Goal: Task Accomplishment & Management: Manage account settings

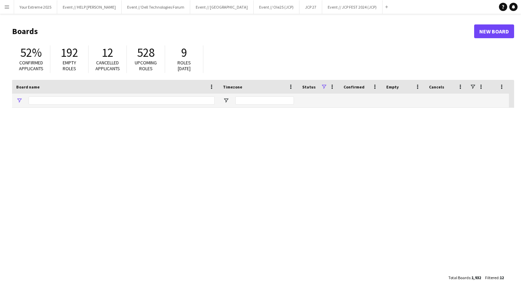
type input "***"
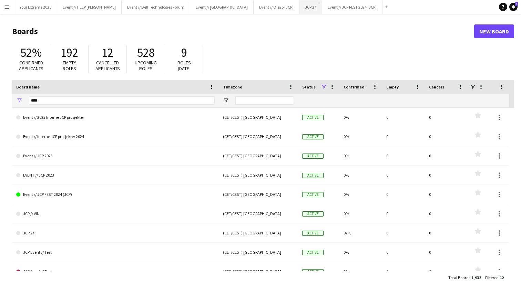
click at [299, 5] on button "JCP 27 Close" at bounding box center [310, 6] width 23 height 13
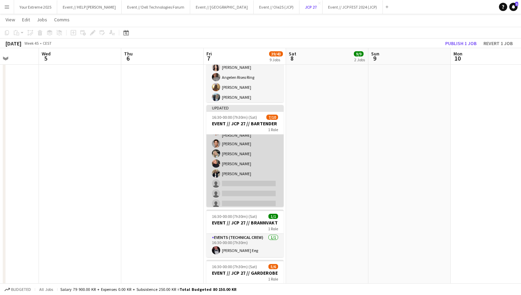
scroll to position [41, 0]
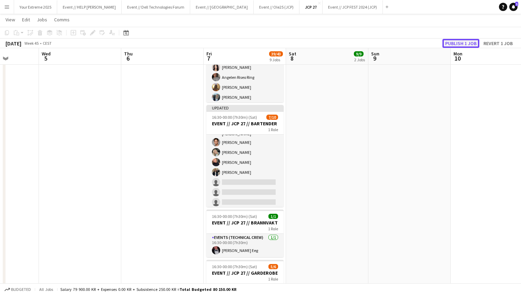
click at [451, 44] on button "Publish 1 job" at bounding box center [460, 43] width 37 height 9
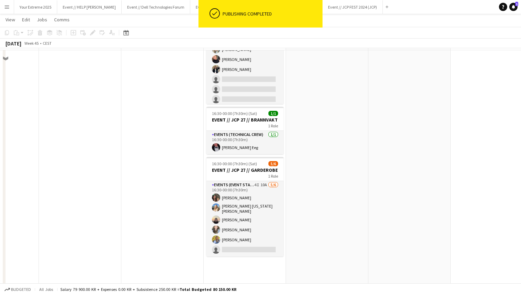
scroll to position [592, 0]
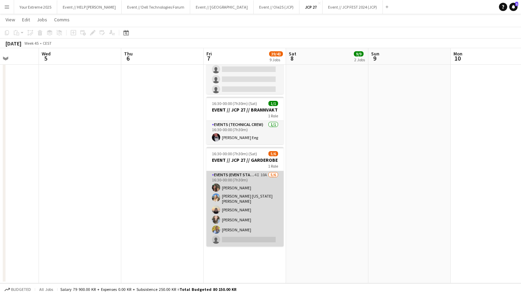
click at [250, 232] on app-card-role "Events (Event Staff) 4I 10A [DATE] 16:30-00:00 (7h30m) [PERSON_NAME] [PERSON_NA…" at bounding box center [244, 208] width 77 height 75
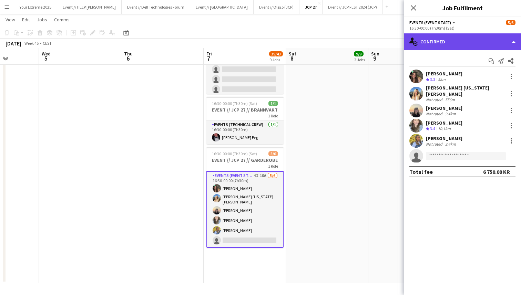
click at [484, 41] on div "single-neutral-actions-check-2 Confirmed" at bounding box center [462, 41] width 117 height 17
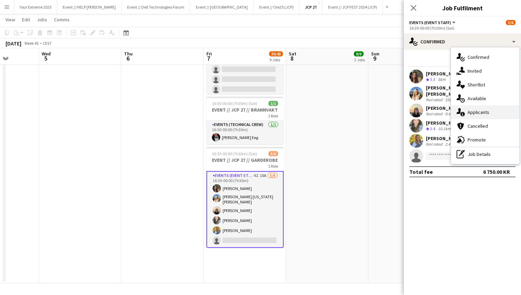
click at [481, 111] on span "Applicants" at bounding box center [478, 112] width 22 height 6
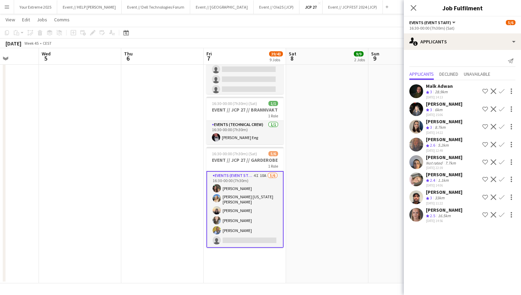
click at [417, 213] on app-user-avatar at bounding box center [416, 215] width 14 height 14
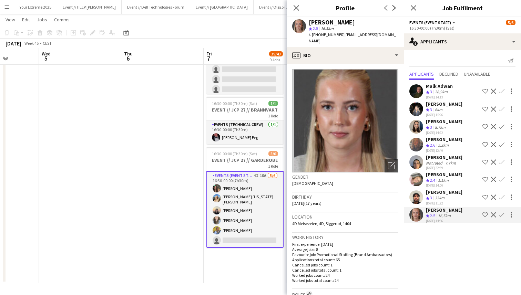
click at [419, 157] on app-user-avatar at bounding box center [416, 162] width 14 height 14
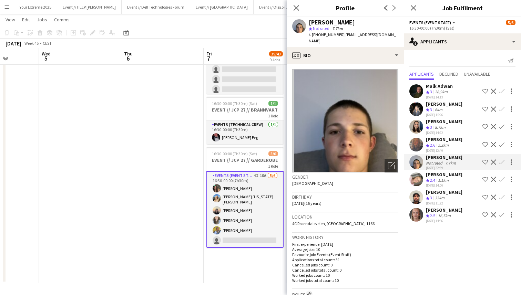
click at [416, 179] on app-user-avatar at bounding box center [416, 180] width 14 height 14
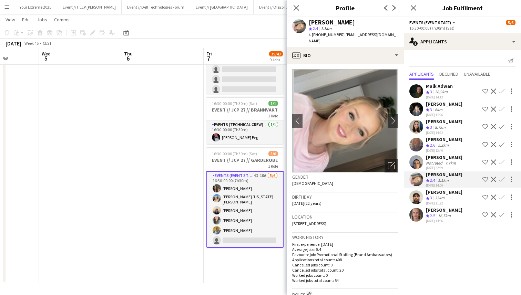
click at [415, 193] on app-user-avatar at bounding box center [416, 197] width 14 height 14
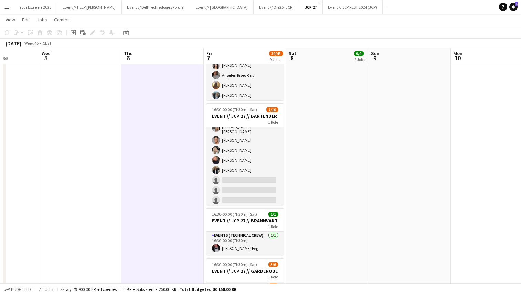
scroll to position [476, 0]
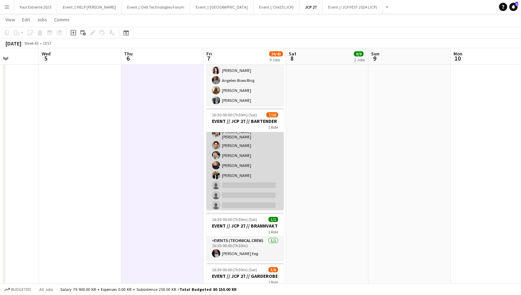
click at [243, 187] on app-card-role "Bar & Catering (Bar Tender) 14I 8A [DATE] 16:30-00:00 (7h30m) [PERSON_NAME] [PE…" at bounding box center [244, 154] width 77 height 115
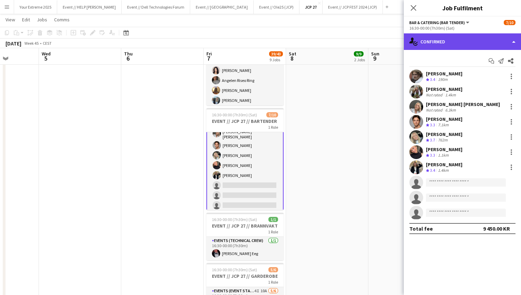
click at [462, 40] on div "single-neutral-actions-check-2 Confirmed" at bounding box center [462, 41] width 117 height 17
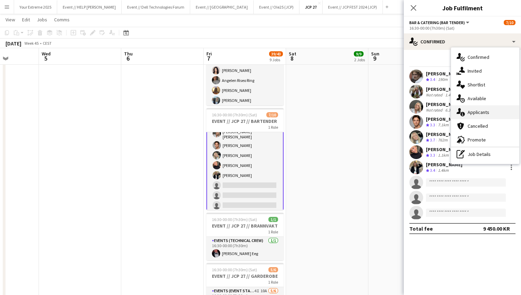
click at [475, 113] on span "Applicants" at bounding box center [478, 112] width 22 height 6
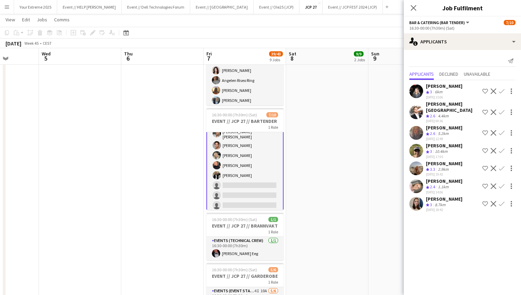
click at [413, 162] on app-user-avatar at bounding box center [416, 169] width 14 height 14
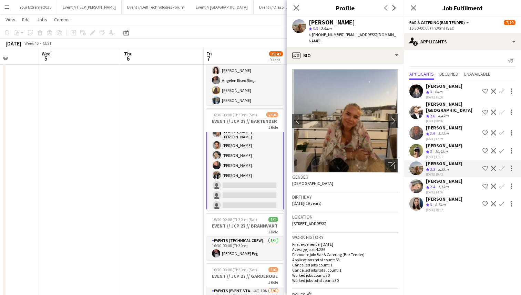
click at [415, 144] on app-user-avatar at bounding box center [416, 151] width 14 height 14
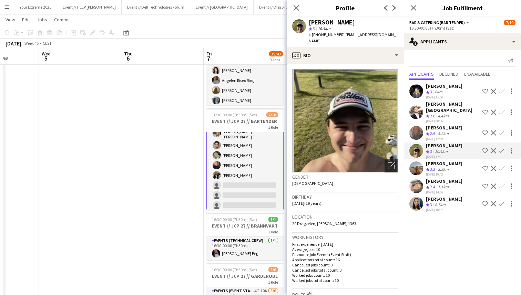
click at [170, 177] on app-date-cell at bounding box center [162, 0] width 82 height 799
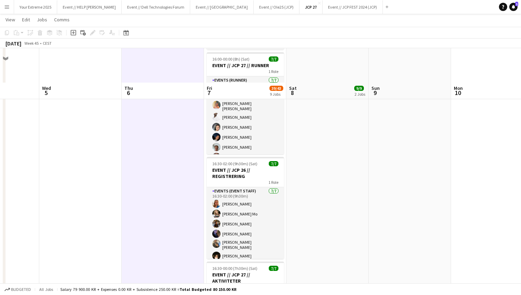
scroll to position [0, 0]
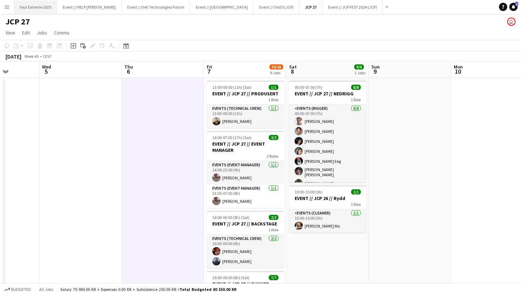
click at [42, 9] on button "Your Extreme 2025 Close" at bounding box center [35, 6] width 43 height 13
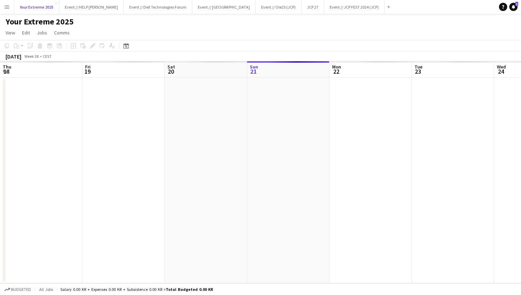
scroll to position [0, 165]
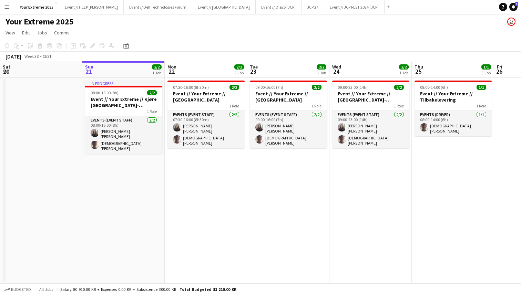
click at [7, 7] on app-icon "Menu" at bounding box center [7, 7] width 6 height 6
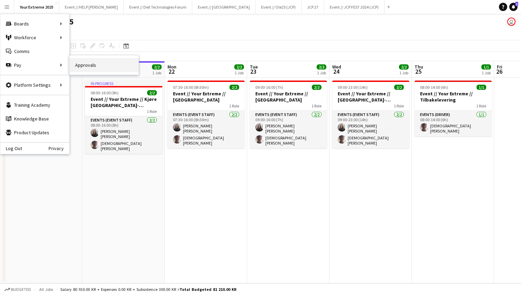
click at [85, 65] on link "Approvals" at bounding box center [104, 65] width 69 height 14
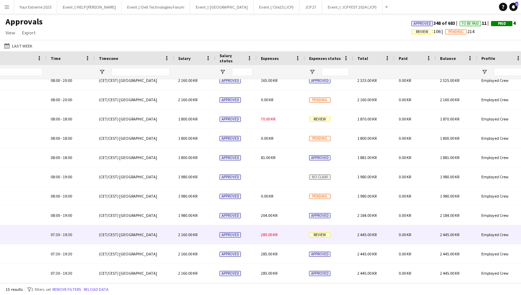
click at [187, 235] on span "2 160.00 KR" at bounding box center [187, 234] width 19 height 5
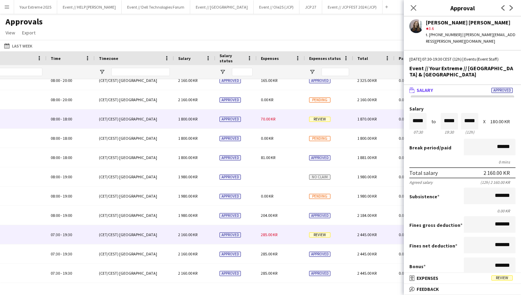
click at [260, 121] on div "70.00 KR" at bounding box center [281, 119] width 48 height 19
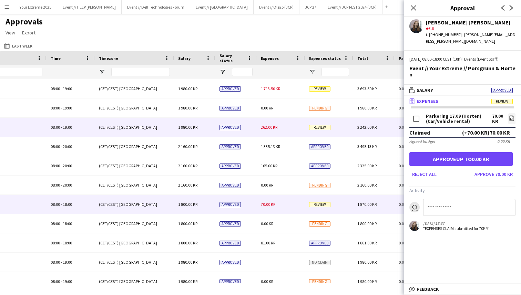
click at [266, 130] on span "262.00 KR" at bounding box center [269, 127] width 17 height 5
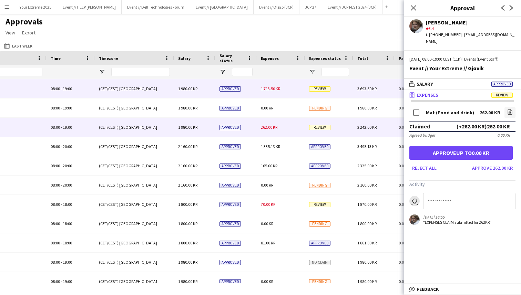
click at [267, 88] on span "1 713.50 KR" at bounding box center [270, 88] width 19 height 5
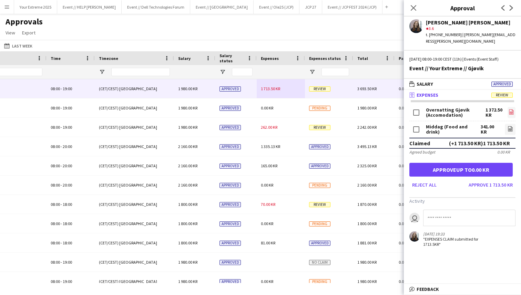
click at [511, 109] on icon "file-image" at bounding box center [511, 112] width 6 height 6
click at [510, 126] on icon "file-image" at bounding box center [510, 129] width 6 height 6
click at [220, 34] on div "Approvals View Customise view Customise filters Reset Filters Reset View Reset …" at bounding box center [260, 28] width 521 height 23
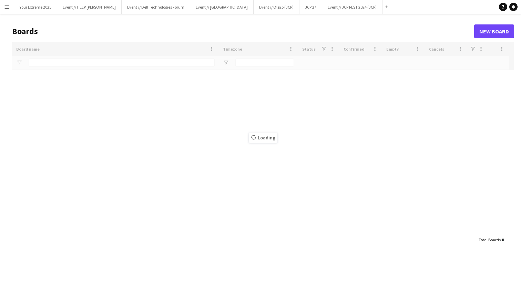
type input "***"
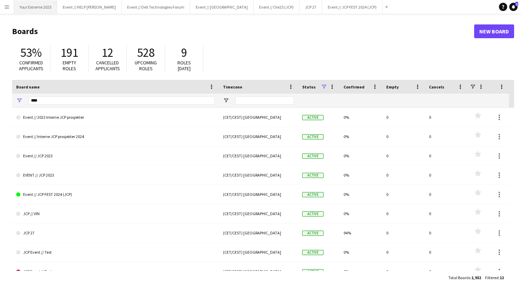
click at [38, 7] on button "Your Extreme 2025 Close" at bounding box center [35, 6] width 43 height 13
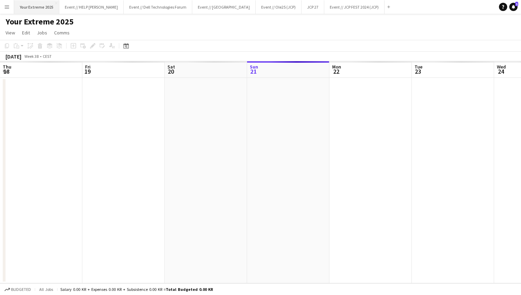
scroll to position [0, 165]
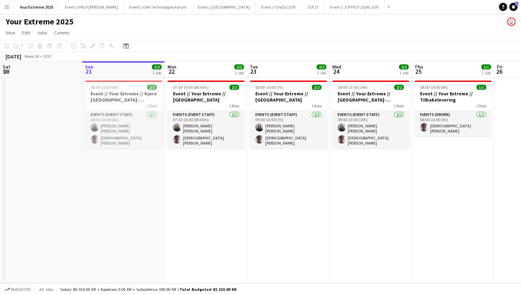
click at [6, 5] on app-icon "Menu" at bounding box center [7, 7] width 6 height 6
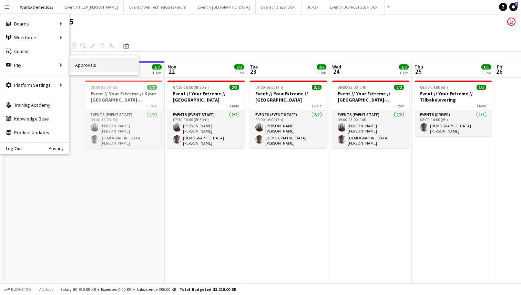
click at [89, 64] on link "Approvals" at bounding box center [104, 65] width 69 height 14
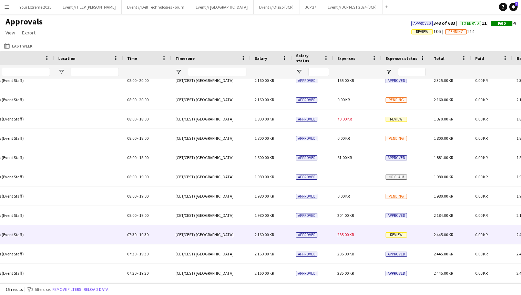
click at [357, 233] on div "285.00 KR" at bounding box center [357, 234] width 48 height 19
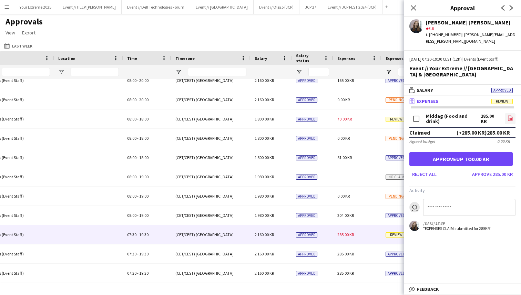
click at [509, 115] on icon "file-image" at bounding box center [510, 118] width 6 height 6
click at [493, 169] on button "Approve 285.00 KR" at bounding box center [492, 174] width 46 height 11
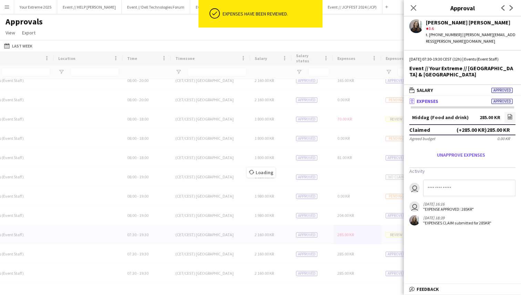
click at [355, 181] on div "Loading" at bounding box center [260, 167] width 521 height 232
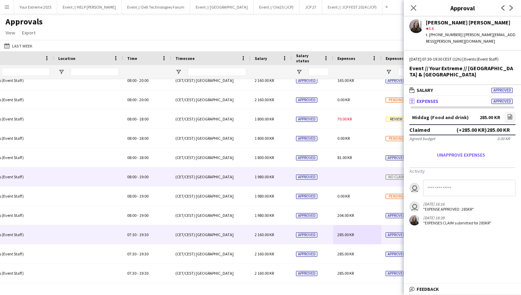
click at [356, 171] on div at bounding box center [357, 176] width 48 height 19
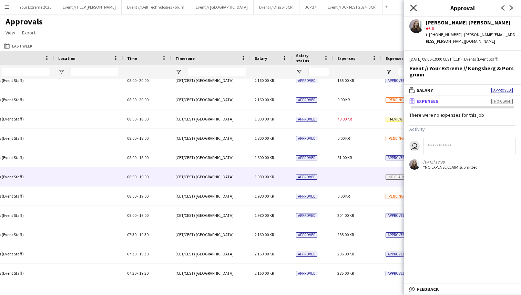
click at [413, 10] on icon "Close pop-in" at bounding box center [413, 7] width 7 height 7
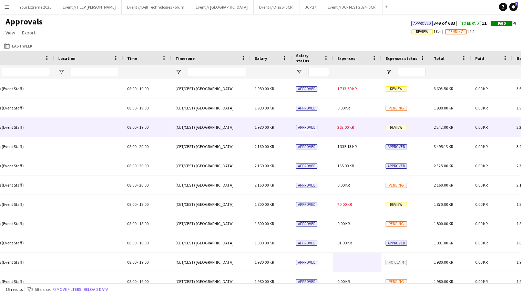
click at [346, 126] on span "262.00 KR" at bounding box center [345, 127] width 17 height 5
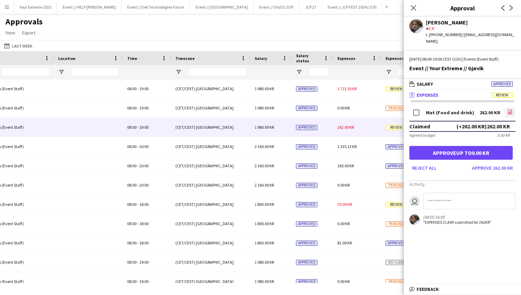
click at [510, 109] on icon "file-image" at bounding box center [510, 112] width 6 height 6
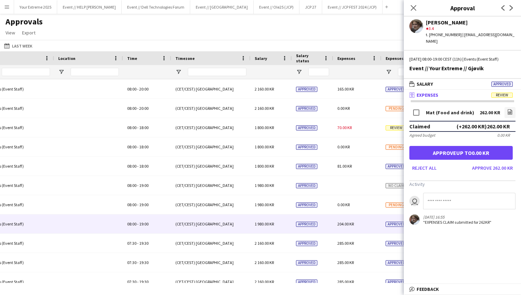
scroll to position [85, 0]
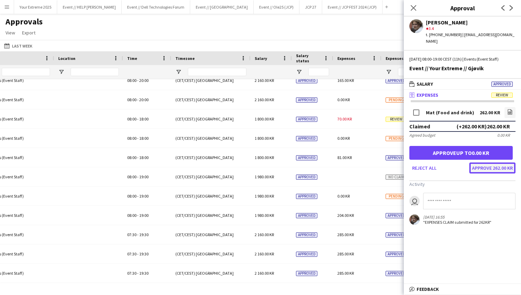
click at [487, 163] on button "Approve 262.00 KR" at bounding box center [492, 168] width 46 height 11
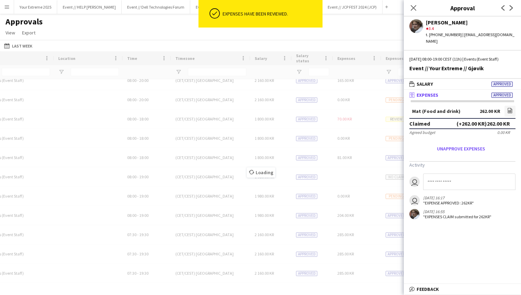
click at [356, 173] on div "Loading" at bounding box center [260, 167] width 521 height 232
click at [344, 172] on div "Loading" at bounding box center [260, 167] width 521 height 232
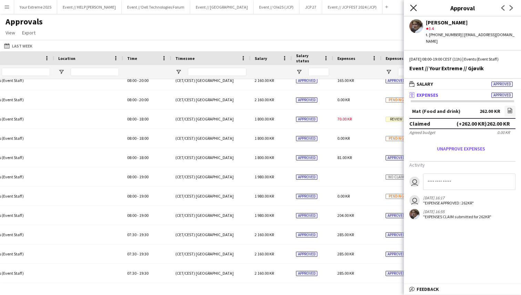
click at [412, 7] on icon at bounding box center [413, 7] width 7 height 7
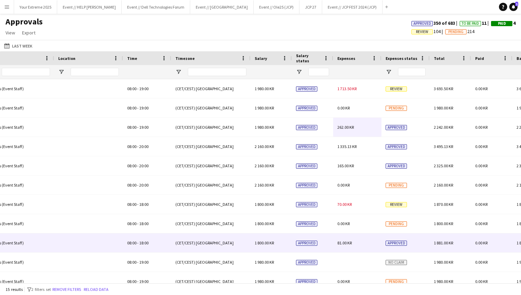
scroll to position [0, 0]
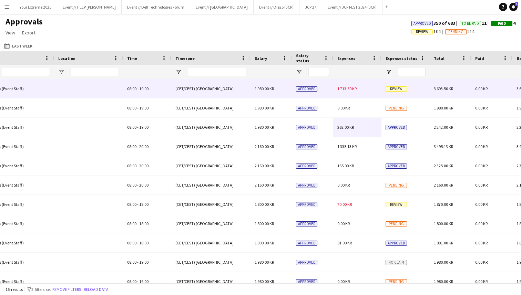
click at [356, 91] on span "1 713.50 KR" at bounding box center [346, 88] width 19 height 5
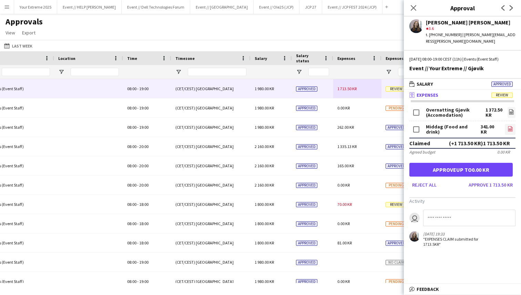
click at [509, 126] on icon "file-image" at bounding box center [510, 129] width 6 height 6
click at [512, 109] on icon "file-image" at bounding box center [511, 112] width 6 height 6
click at [483, 179] on button "Approve 1 713.50 KR" at bounding box center [491, 184] width 50 height 11
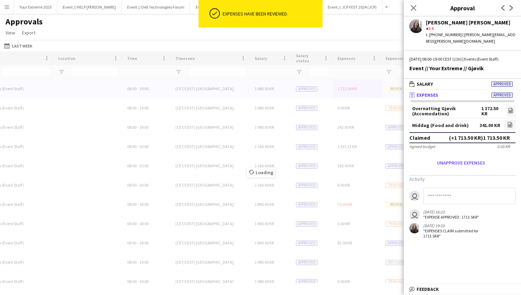
click at [371, 132] on div "Loading" at bounding box center [260, 167] width 521 height 232
click at [412, 9] on icon "Close pop-in" at bounding box center [413, 7] width 7 height 7
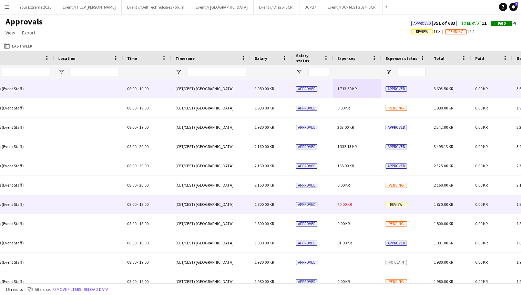
click at [361, 207] on div "70.00 KR" at bounding box center [357, 204] width 48 height 19
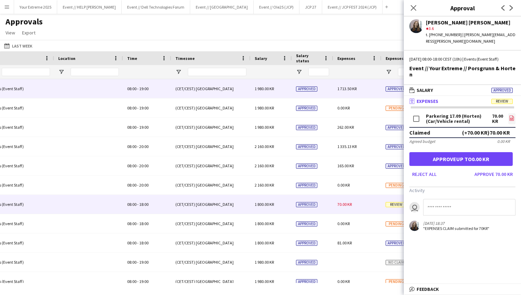
click at [513, 118] on icon at bounding box center [511, 119] width 3 height 2
click at [482, 173] on button "Approve 70.00 KR" at bounding box center [494, 174] width 44 height 11
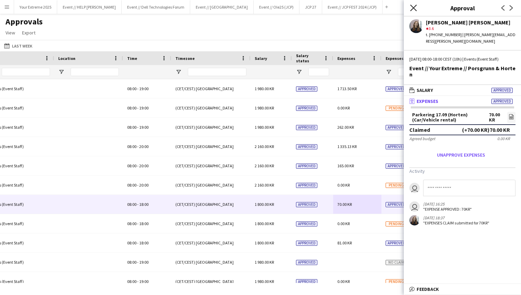
click at [412, 9] on icon at bounding box center [413, 7] width 7 height 7
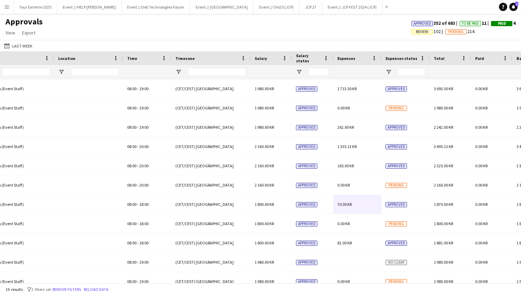
click at [334, 34] on div "Approvals View Customise view Customise filters Reset Filters Reset View Reset …" at bounding box center [260, 28] width 521 height 23
click at [158, 19] on div "Approvals View Customise view Customise filters Reset Filters Reset View Reset …" at bounding box center [260, 28] width 521 height 23
